Goal: Navigation & Orientation: Find specific page/section

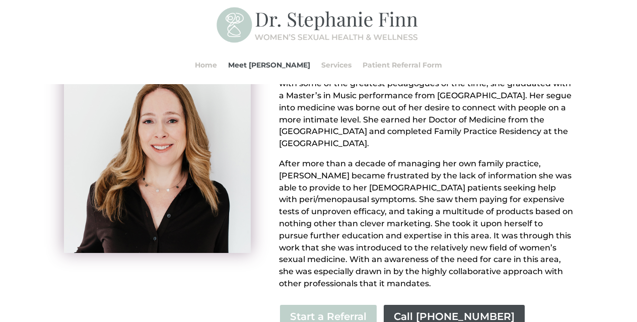
scroll to position [93, 0]
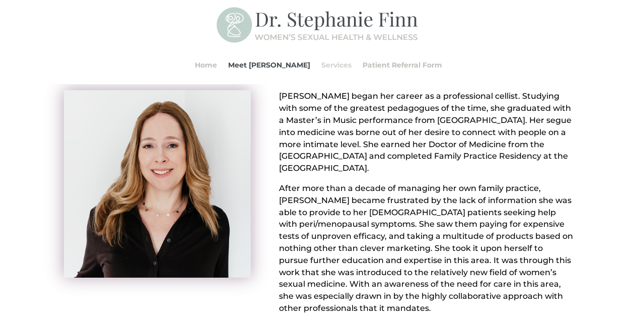
click at [322, 68] on link "Services" at bounding box center [336, 65] width 30 height 38
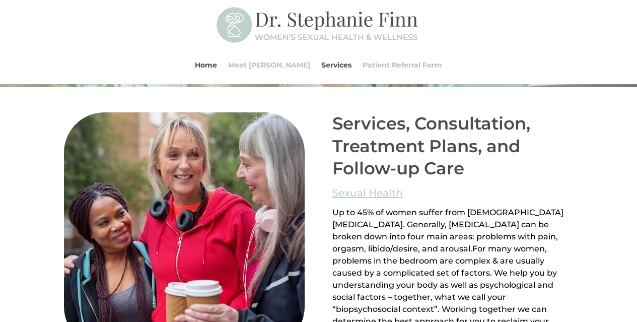
scroll to position [620, 0]
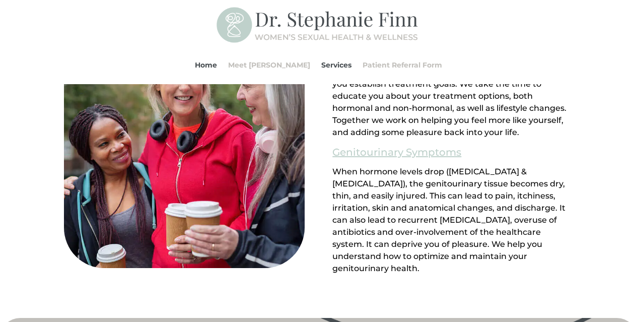
scroll to position [1000, 0]
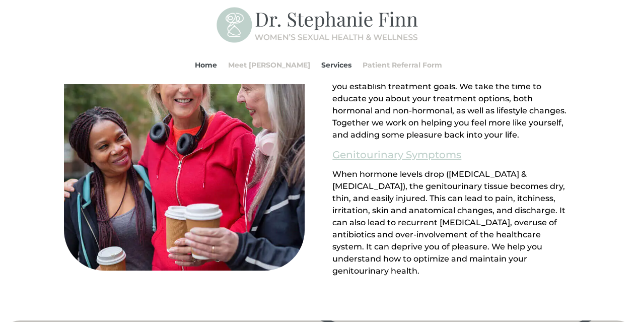
click at [388, 67] on link "Patient Referral Form" at bounding box center [402, 65] width 80 height 38
click at [385, 62] on link "Patient Referral Form" at bounding box center [402, 65] width 80 height 38
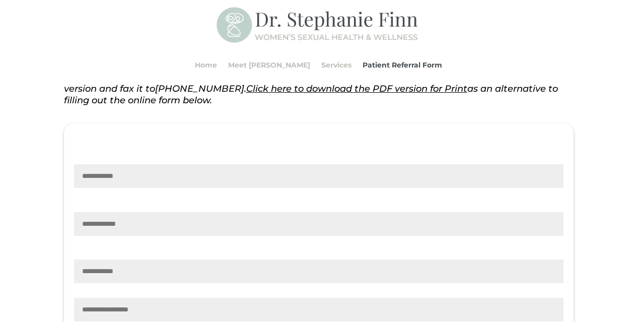
scroll to position [264, 0]
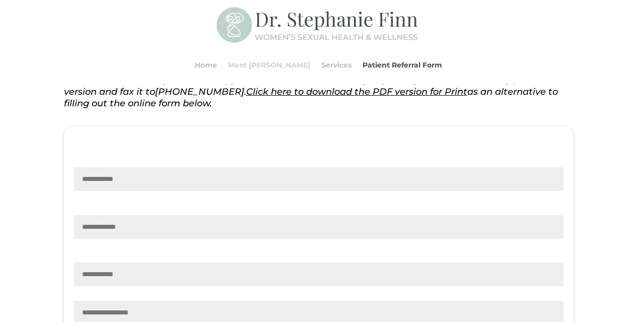
click at [270, 68] on link "Meet [PERSON_NAME]" at bounding box center [269, 65] width 82 height 38
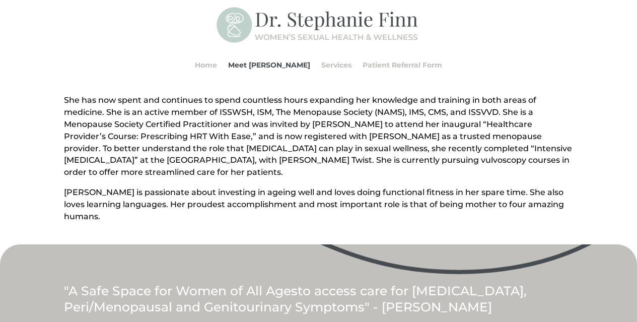
scroll to position [453, 0]
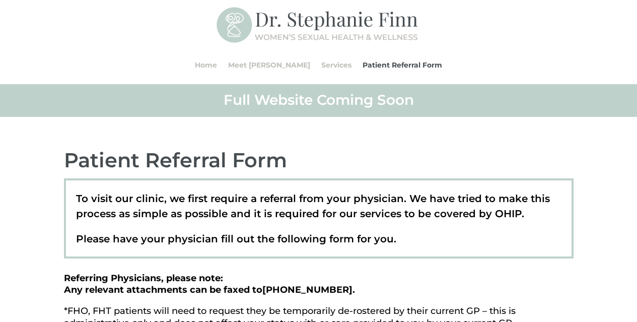
scroll to position [264, 0]
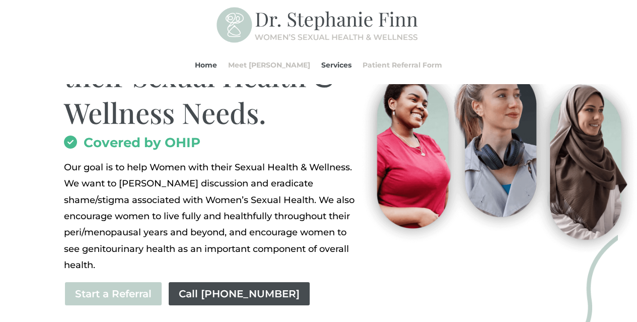
scroll to position [212, 0]
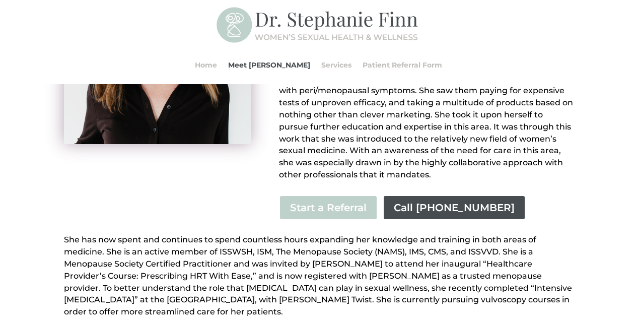
scroll to position [225, 0]
